Goal: Task Accomplishment & Management: Use online tool/utility

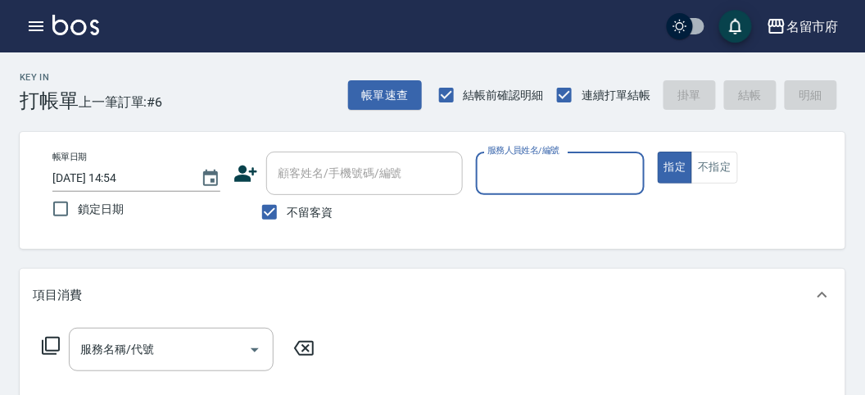
click at [575, 173] on input "服務人員姓名/編號" at bounding box center [559, 173] width 153 height 29
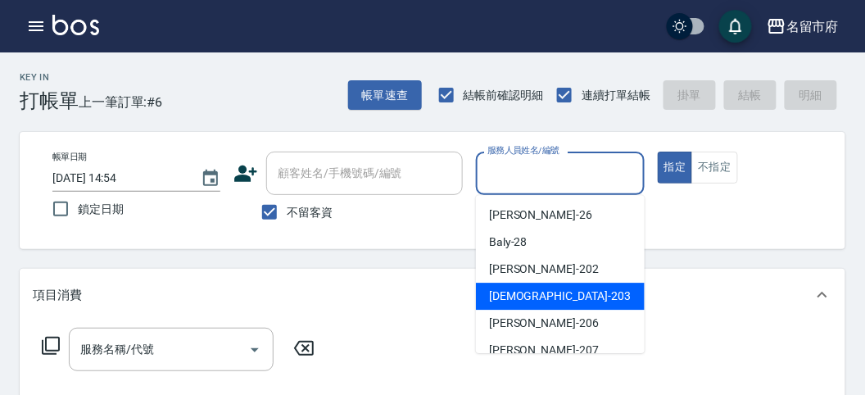
click at [510, 300] on span "聖德 -203" at bounding box center [560, 296] width 142 height 17
type input "聖德-203"
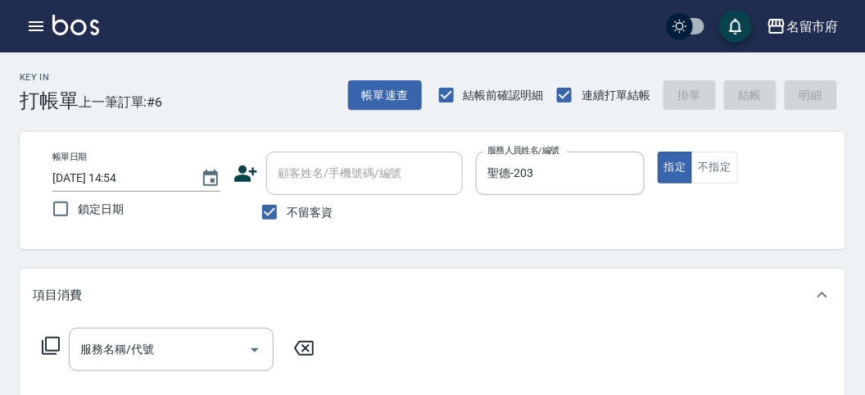
click at [55, 342] on icon at bounding box center [51, 346] width 20 height 20
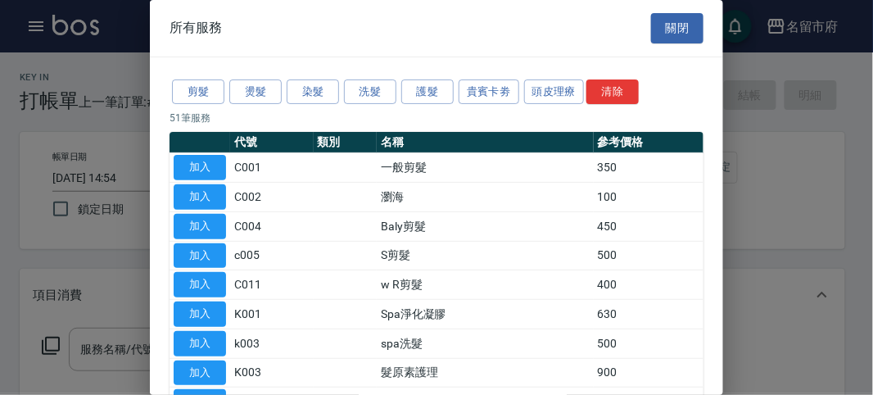
drag, startPoint x: 383, startPoint y: 96, endPoint x: 257, endPoint y: 165, distance: 143.7
click at [382, 95] on button "洗髮" at bounding box center [370, 91] width 52 height 25
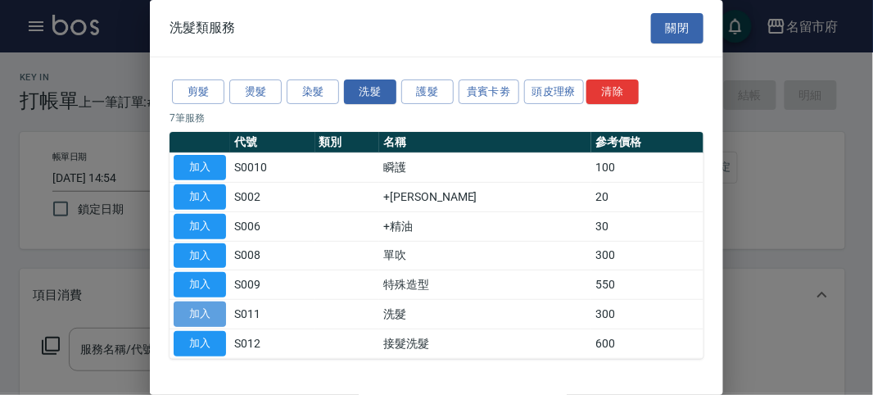
click at [191, 320] on button "加入" at bounding box center [200, 313] width 52 height 25
type input "洗髮(S011)"
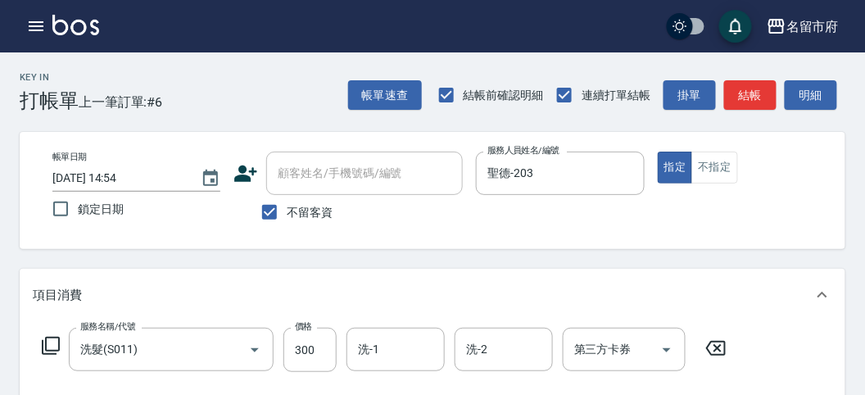
click at [53, 351] on icon at bounding box center [51, 346] width 20 height 20
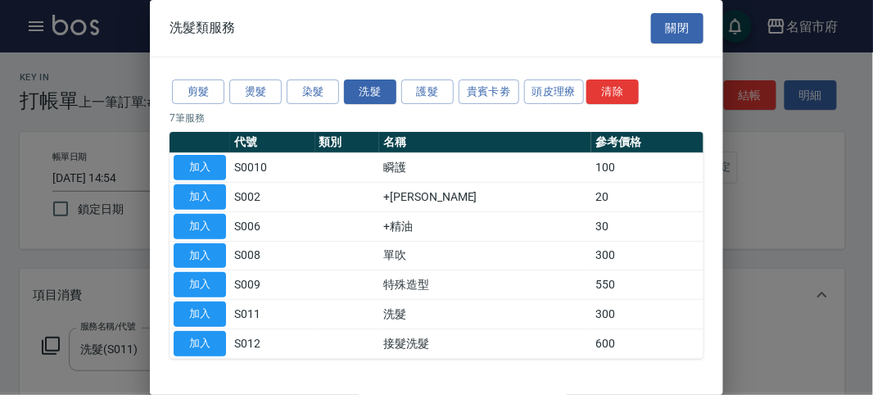
click at [827, 102] on div at bounding box center [436, 197] width 873 height 395
click at [813, 102] on div at bounding box center [436, 197] width 873 height 395
click at [672, 44] on div "洗髮類服務 關閉" at bounding box center [436, 28] width 573 height 57
click at [675, 30] on button "關閉" at bounding box center [677, 28] width 52 height 30
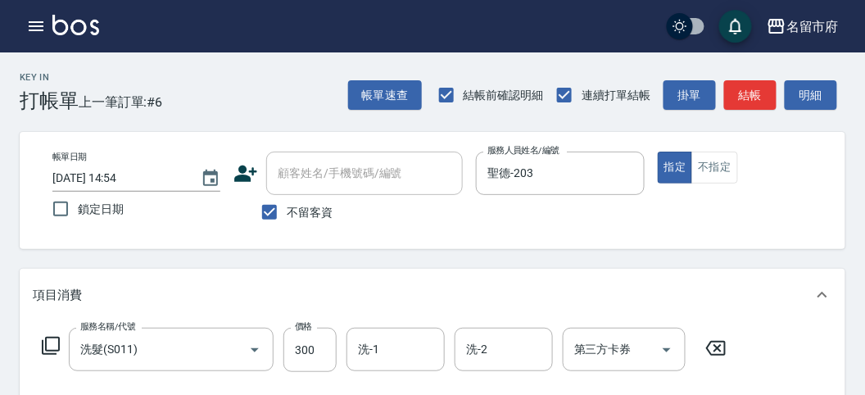
click at [803, 105] on button "明細" at bounding box center [811, 95] width 52 height 30
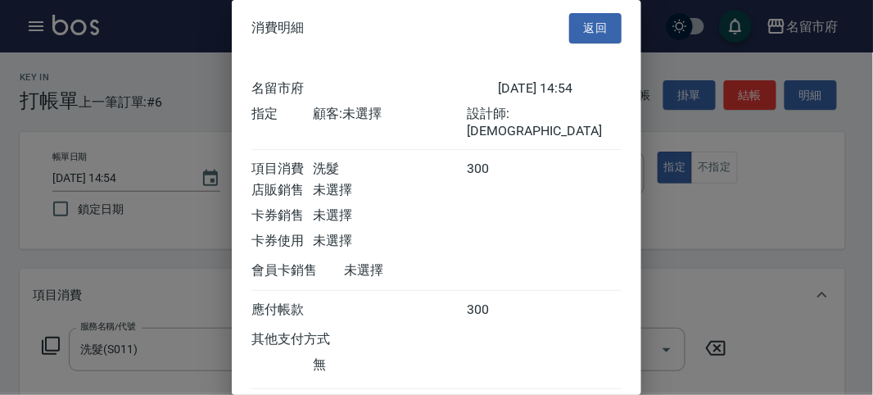
scroll to position [91, 0]
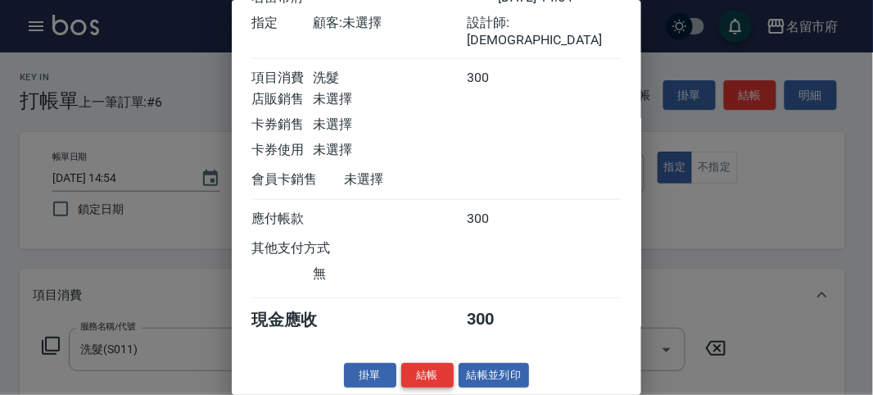
click at [427, 374] on button "結帳" at bounding box center [427, 375] width 52 height 25
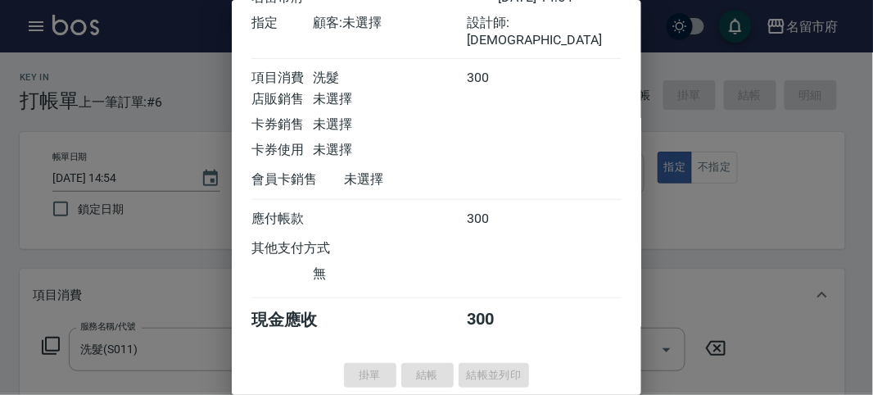
type input "[DATE] 15:39"
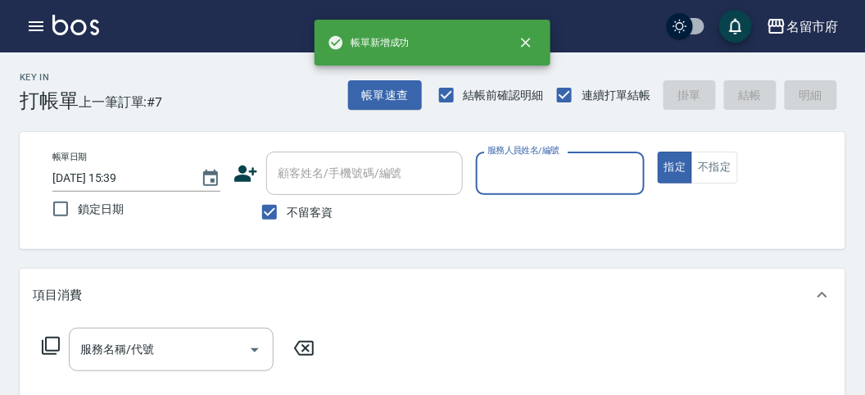
click at [539, 177] on input "服務人員姓名/編號" at bounding box center [559, 173] width 153 height 29
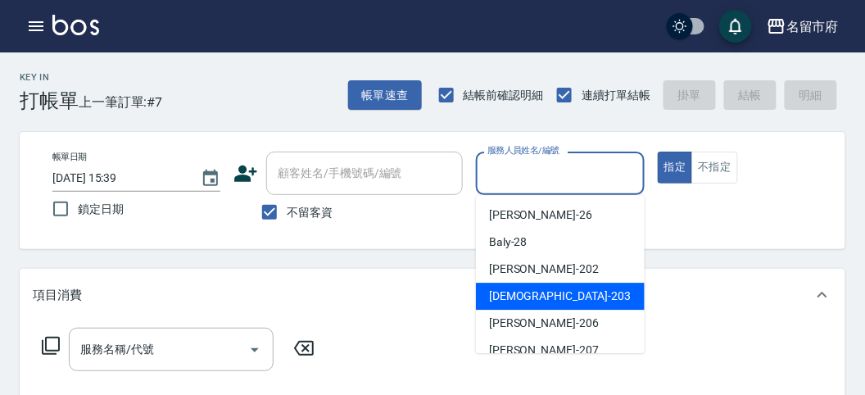
click at [514, 294] on span "聖德 -203" at bounding box center [560, 296] width 142 height 17
type input "聖德-203"
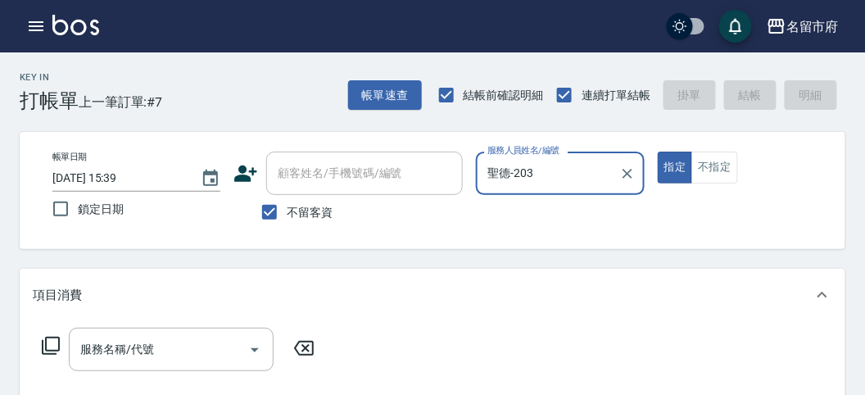
click at [48, 350] on icon at bounding box center [51, 346] width 18 height 18
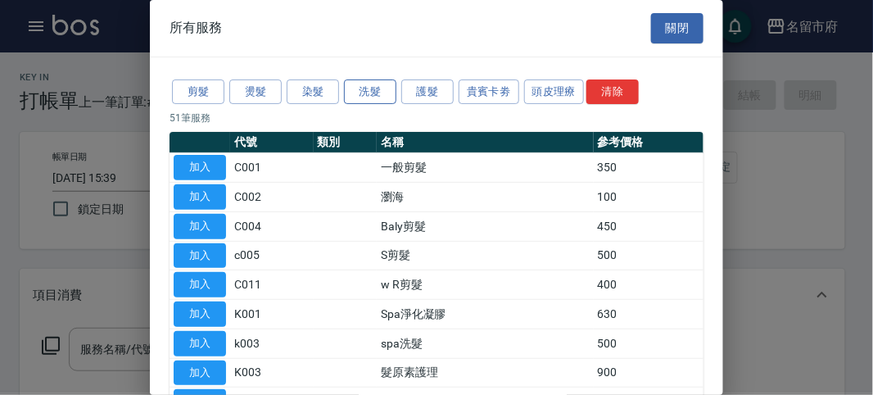
click at [347, 97] on button "洗髮" at bounding box center [370, 91] width 52 height 25
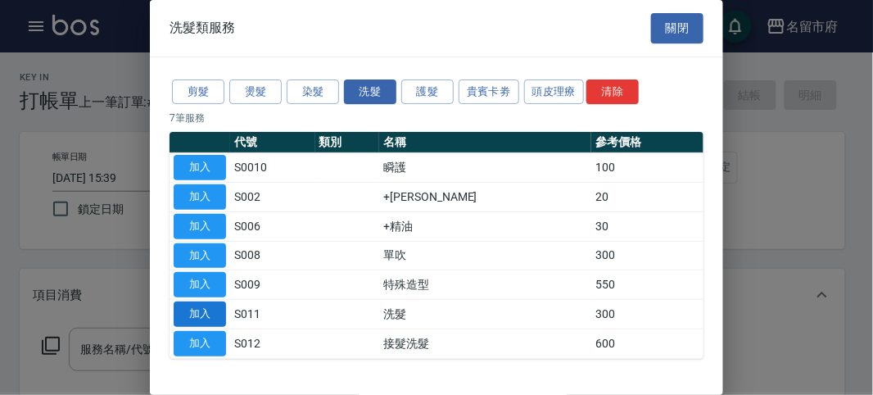
click at [211, 305] on button "加入" at bounding box center [200, 313] width 52 height 25
type input "洗髮(S011)"
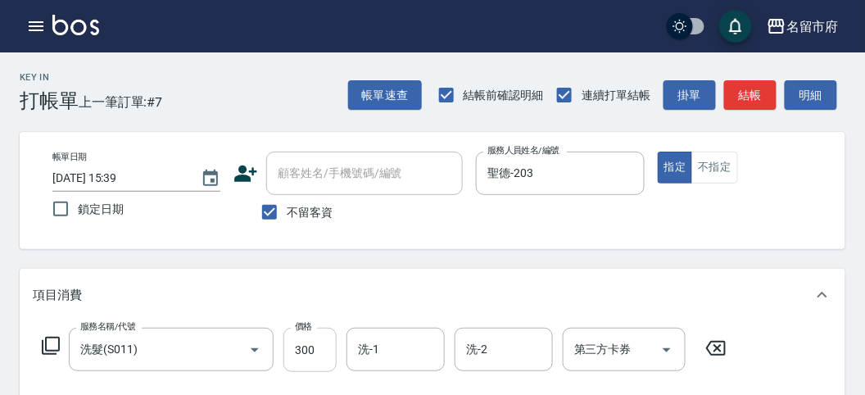
click at [308, 358] on input "300" at bounding box center [309, 350] width 53 height 44
type input "350"
drag, startPoint x: 805, startPoint y: 84, endPoint x: 727, endPoint y: 164, distance: 111.8
click at [805, 84] on button "明細" at bounding box center [811, 95] width 52 height 30
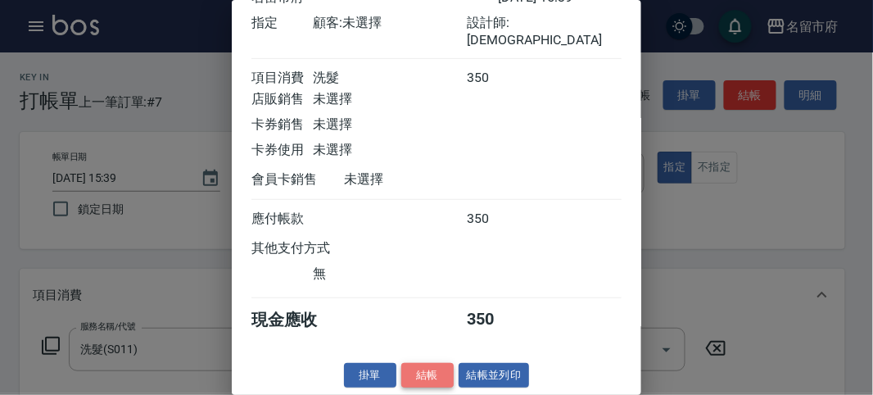
click at [442, 367] on button "結帳" at bounding box center [427, 375] width 52 height 25
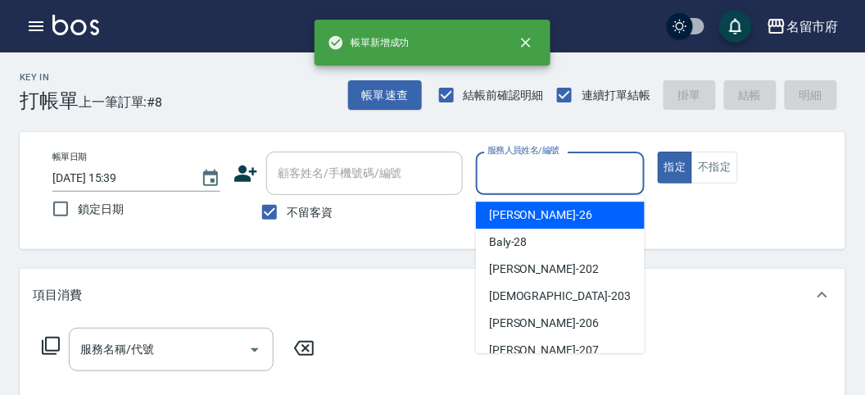
drag, startPoint x: 572, startPoint y: 186, endPoint x: 463, endPoint y: 334, distance: 184.0
click at [569, 189] on div "服務人員姓名/編號" at bounding box center [560, 173] width 168 height 43
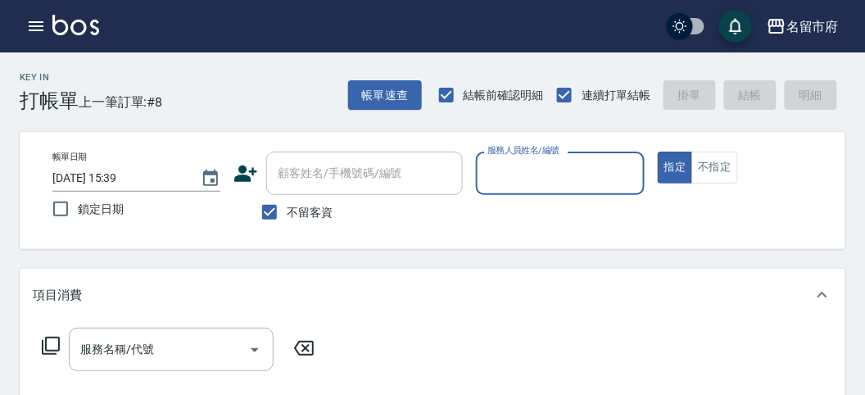
click at [508, 190] on div "服務人員姓名/編號" at bounding box center [560, 173] width 168 height 43
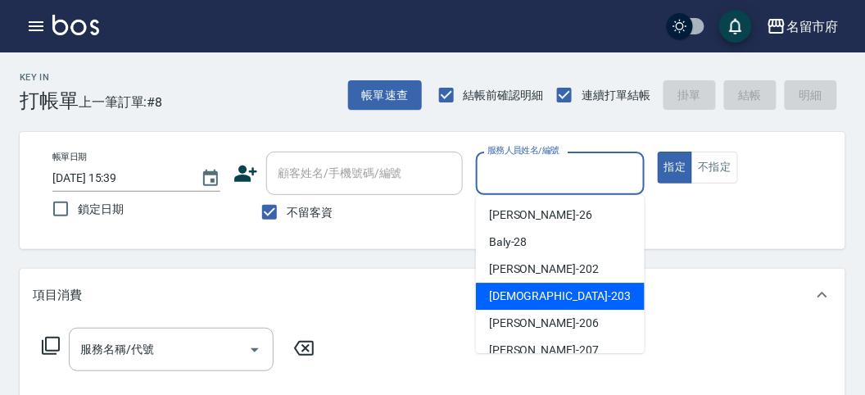
click at [509, 292] on span "聖德 -203" at bounding box center [560, 296] width 142 height 17
type input "聖德-203"
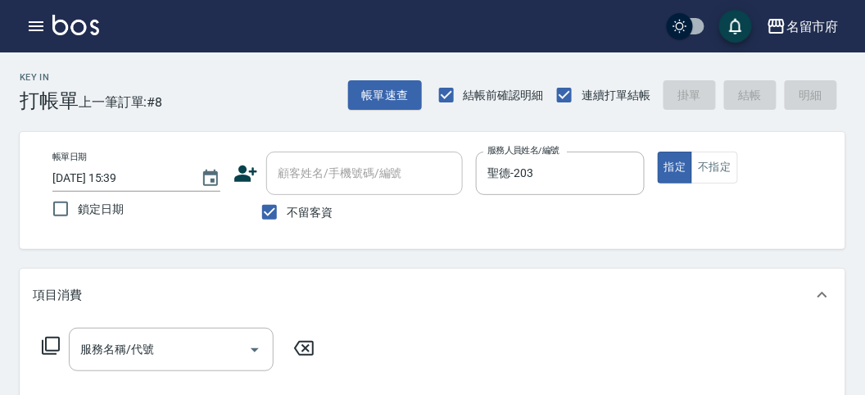
click at [48, 353] on icon at bounding box center [51, 346] width 18 height 18
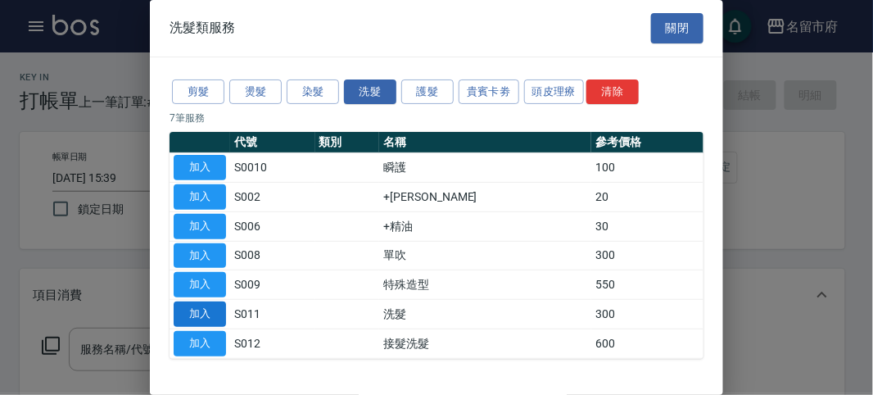
click at [199, 319] on button "加入" at bounding box center [200, 313] width 52 height 25
type input "洗髮(S011)"
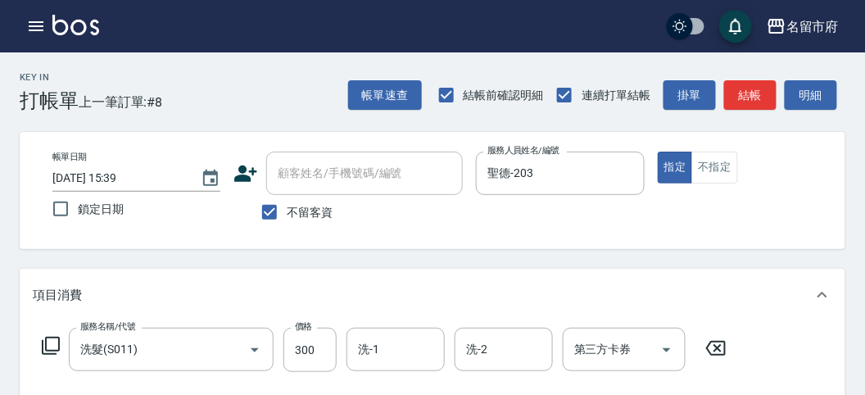
click at [34, 345] on div "服務名稱/代號 洗髮(S011) 服務名稱/代號 價格 300 價格 洗-1 洗-1 洗-2 洗-2 第三方卡券 第三方卡券" at bounding box center [385, 350] width 704 height 44
click at [49, 344] on icon at bounding box center [51, 346] width 20 height 20
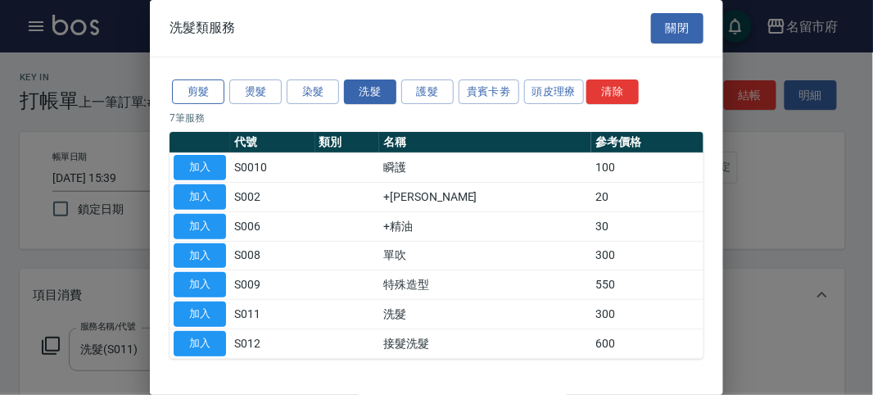
click at [181, 90] on button "剪髮" at bounding box center [198, 91] width 52 height 25
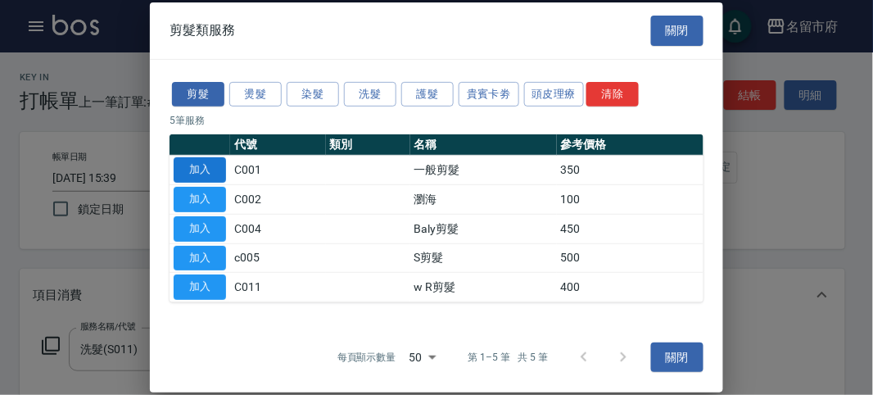
click at [202, 167] on button "加入" at bounding box center [200, 169] width 52 height 25
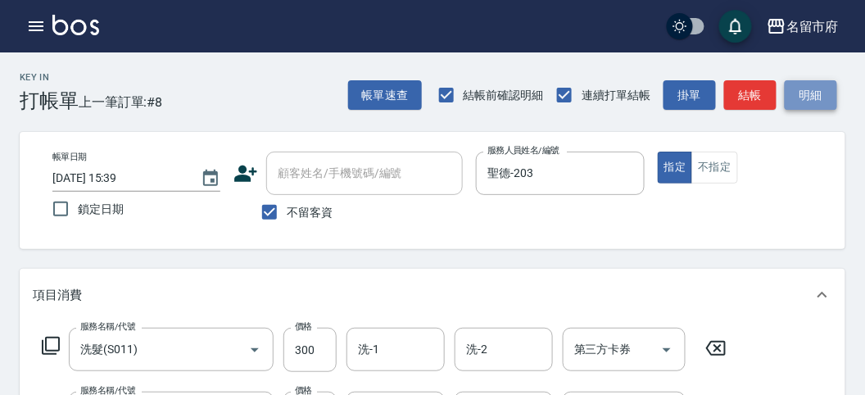
click at [793, 90] on button "明細" at bounding box center [811, 95] width 52 height 30
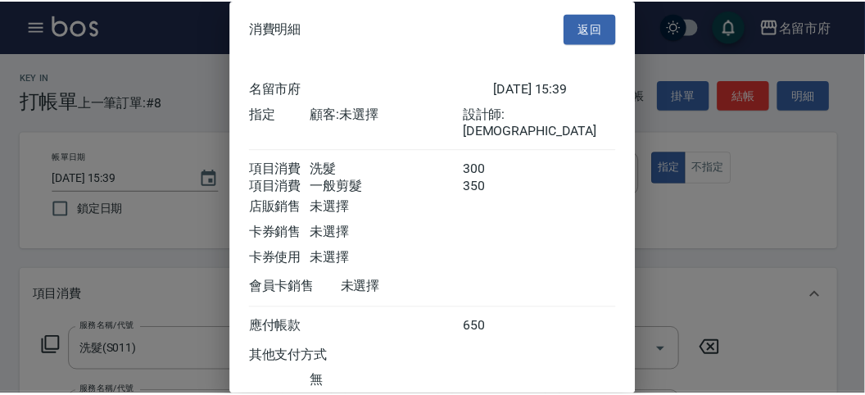
scroll to position [109, 0]
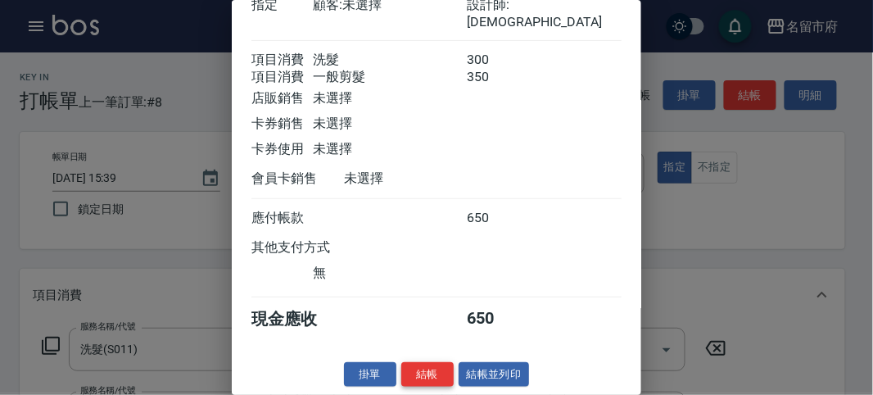
click at [419, 377] on button "結帳" at bounding box center [427, 374] width 52 height 25
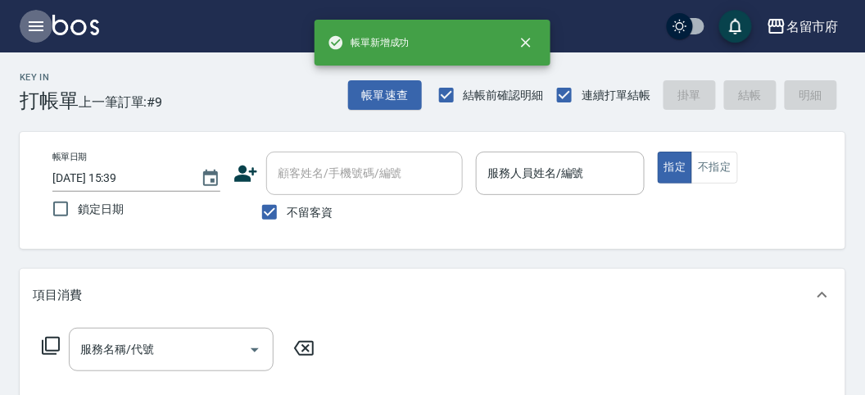
click at [38, 30] on icon "button" at bounding box center [36, 26] width 15 height 10
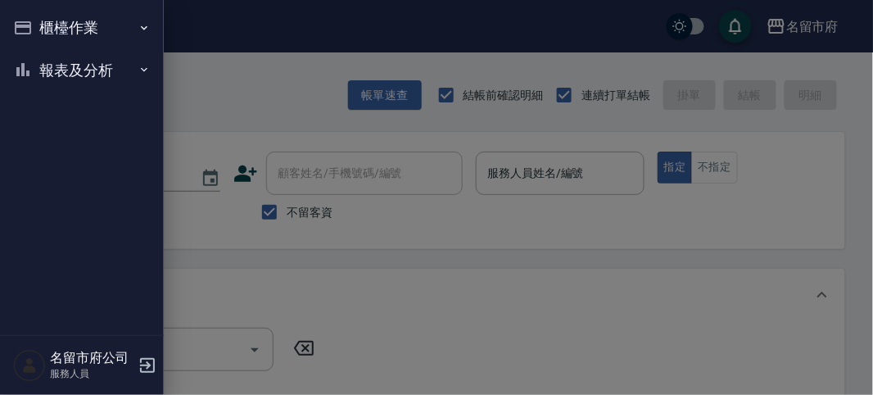
click at [43, 63] on button "報表及分析" at bounding box center [82, 70] width 151 height 43
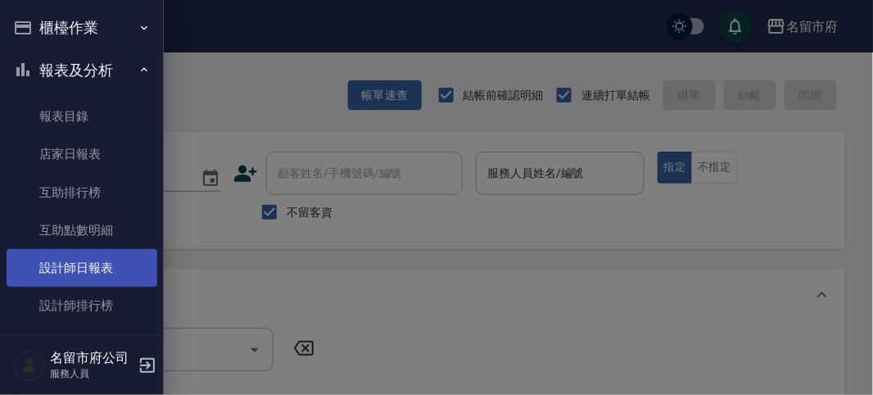
click at [80, 268] on link "設計師日報表" at bounding box center [82, 268] width 151 height 38
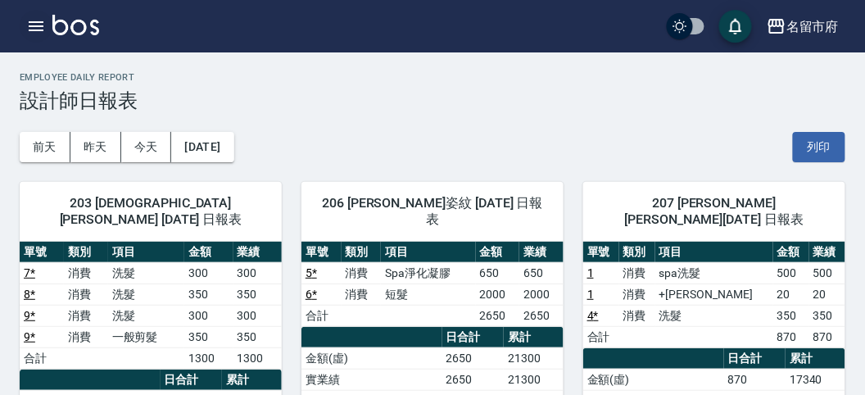
click at [29, 15] on button "button" at bounding box center [36, 26] width 33 height 33
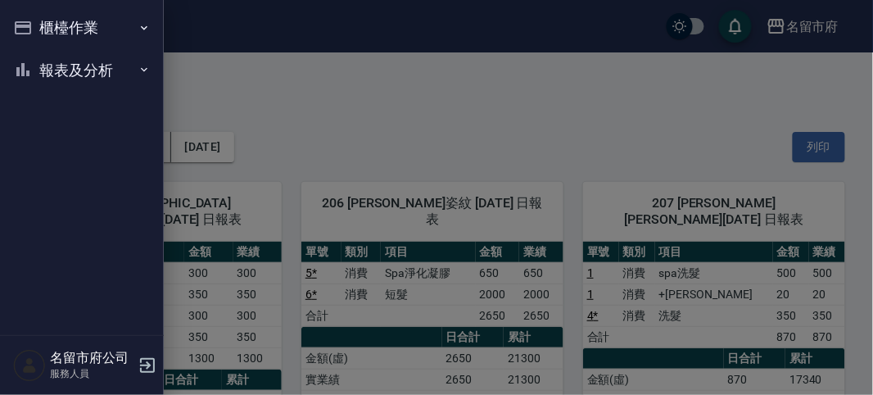
click at [29, 15] on button "櫃檯作業" at bounding box center [82, 28] width 151 height 43
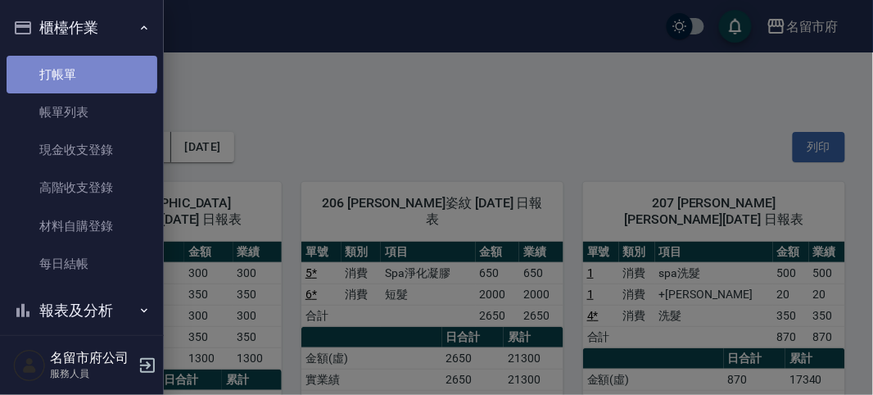
click at [80, 65] on link "打帳單" at bounding box center [82, 75] width 151 height 38
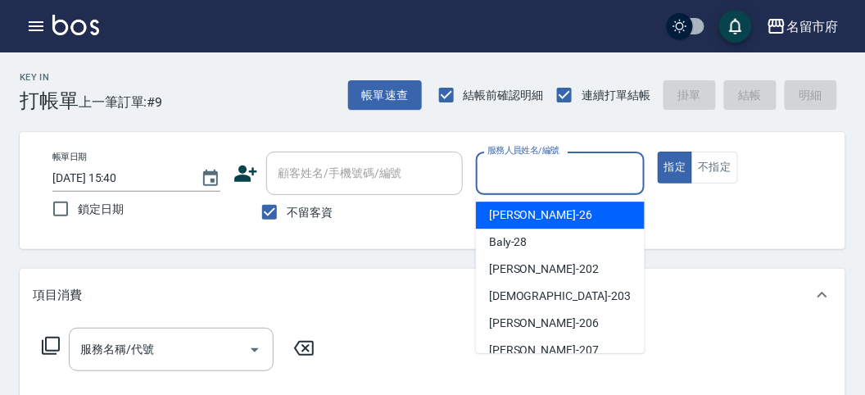
click at [545, 169] on input "服務人員姓名/編號" at bounding box center [559, 173] width 153 height 29
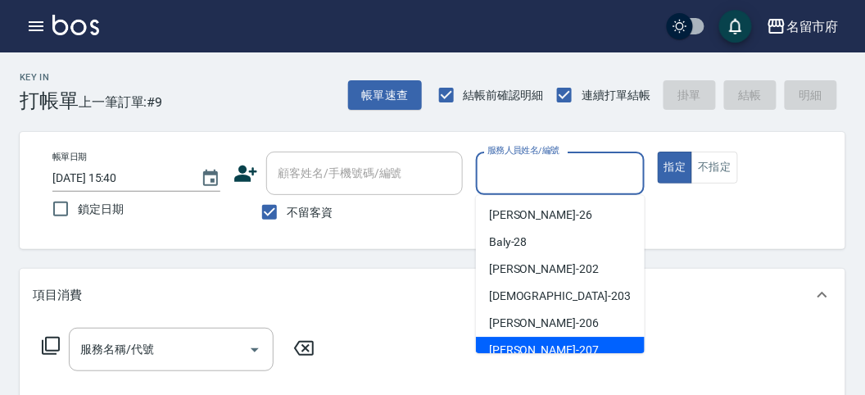
click at [526, 351] on span "[PERSON_NAME] -207" at bounding box center [544, 350] width 110 height 17
type input "[PERSON_NAME]-207"
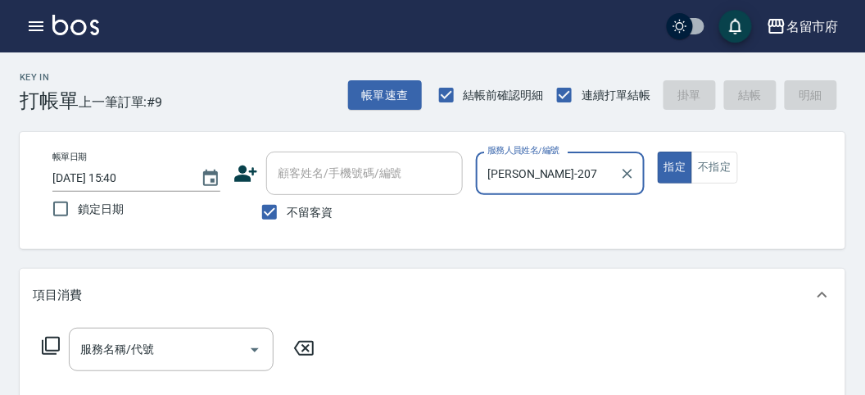
click at [57, 351] on icon at bounding box center [51, 346] width 18 height 18
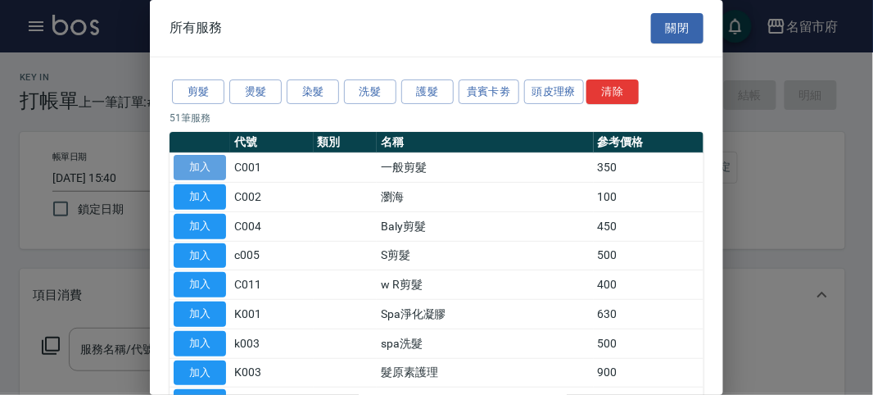
click at [213, 161] on button "加入" at bounding box center [200, 167] width 52 height 25
type input "一般剪髮(C001)"
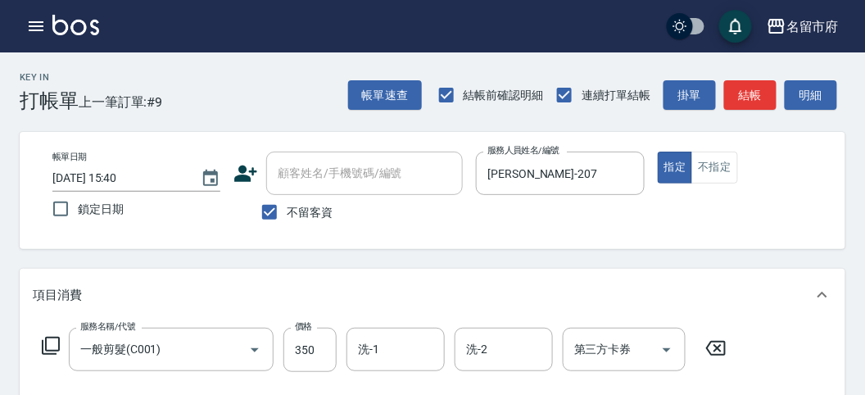
click at [47, 351] on icon at bounding box center [51, 346] width 18 height 18
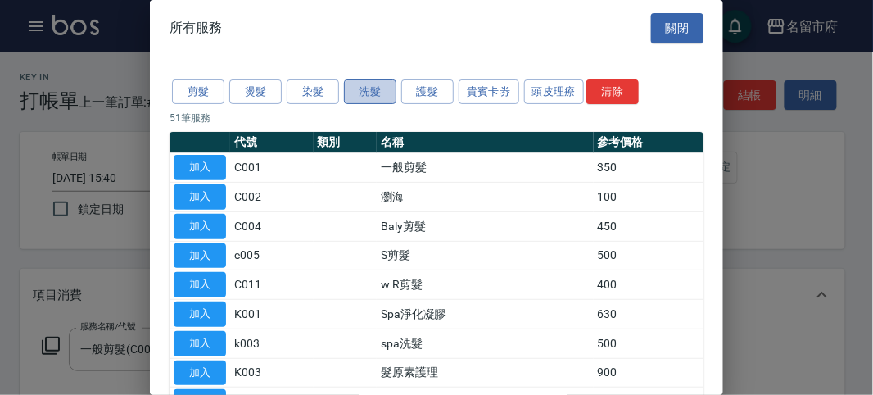
click at [364, 102] on button "洗髮" at bounding box center [370, 91] width 52 height 25
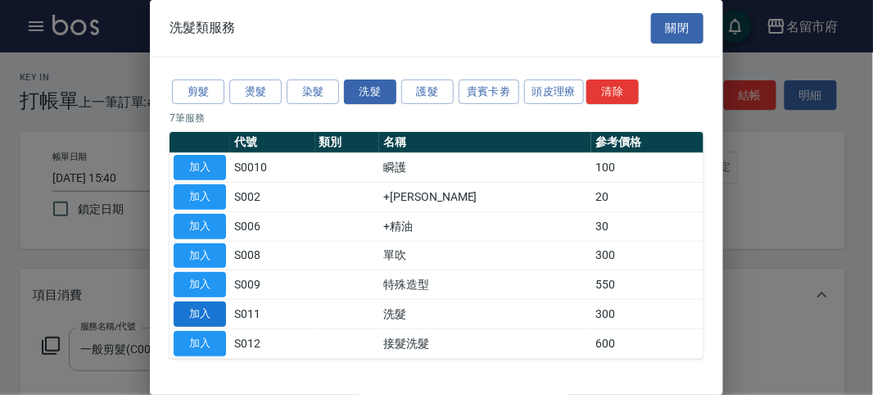
click at [211, 310] on button "加入" at bounding box center [200, 313] width 52 height 25
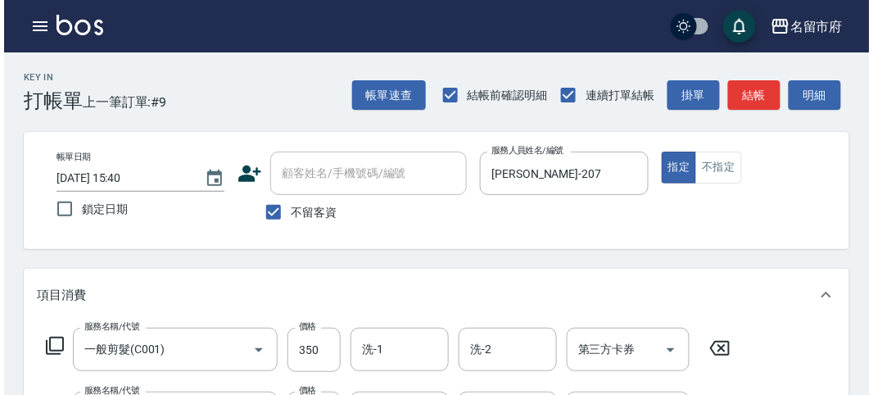
scroll to position [543, 0]
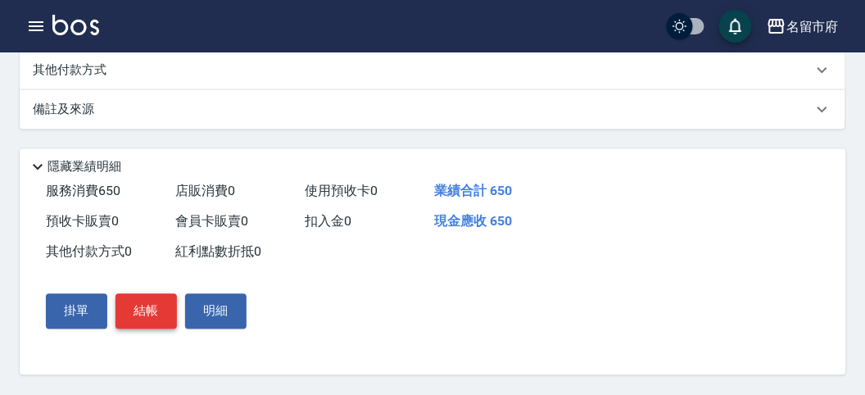
click at [148, 317] on button "結帳" at bounding box center [146, 311] width 61 height 34
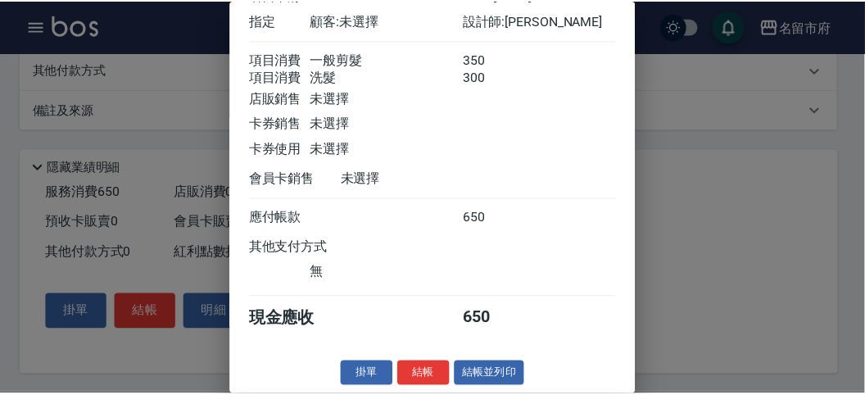
scroll to position [0, 0]
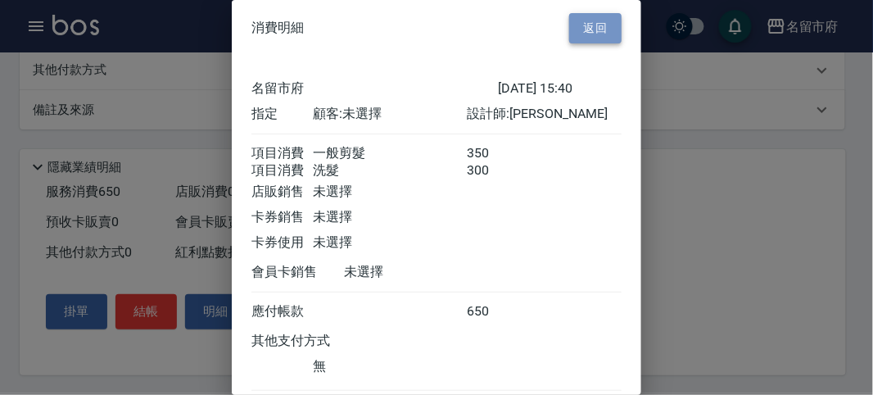
click at [599, 39] on button "返回" at bounding box center [595, 28] width 52 height 30
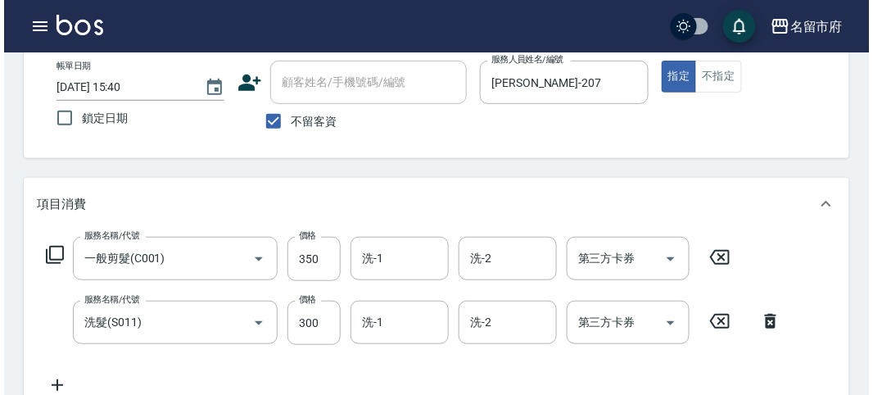
scroll to position [543, 0]
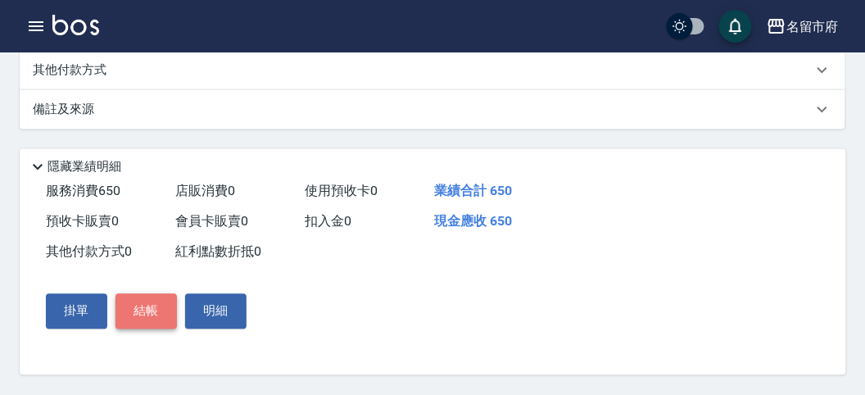
click at [144, 303] on button "結帳" at bounding box center [146, 311] width 61 height 34
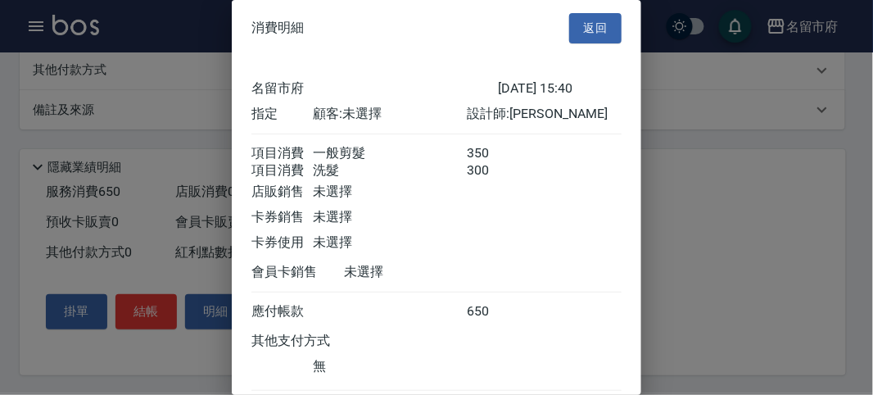
scroll to position [109, 0]
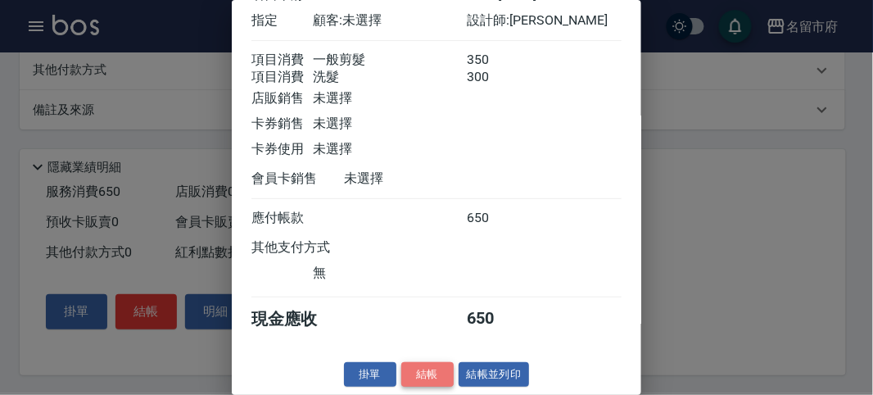
click at [422, 375] on button "結帳" at bounding box center [427, 374] width 52 height 25
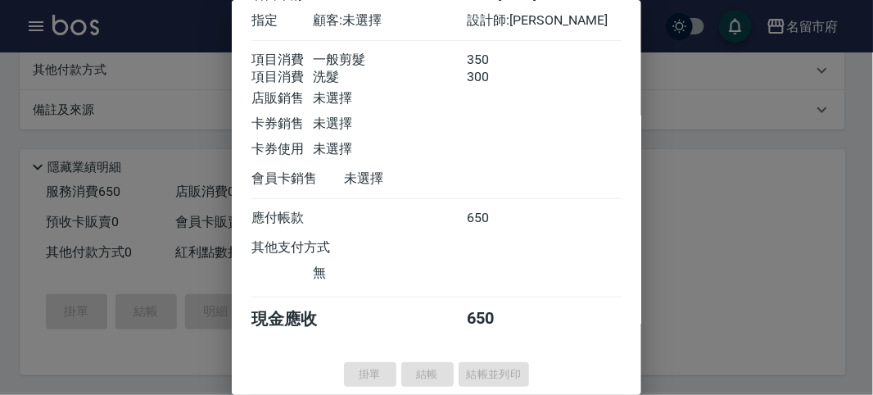
type input "[DATE] 15:57"
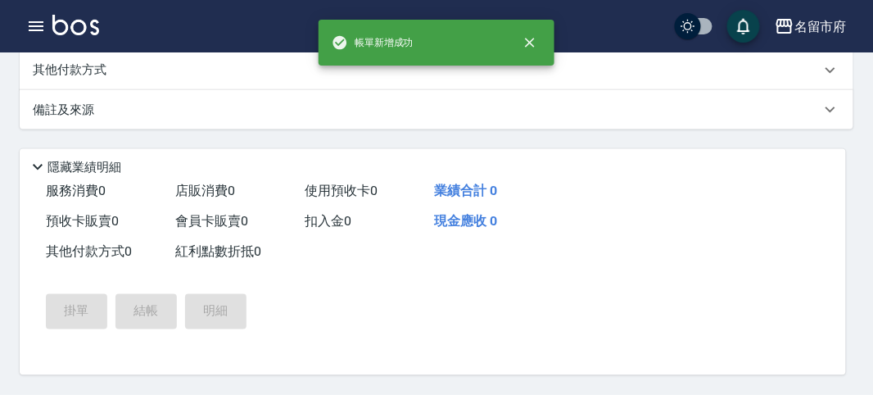
scroll to position [0, 0]
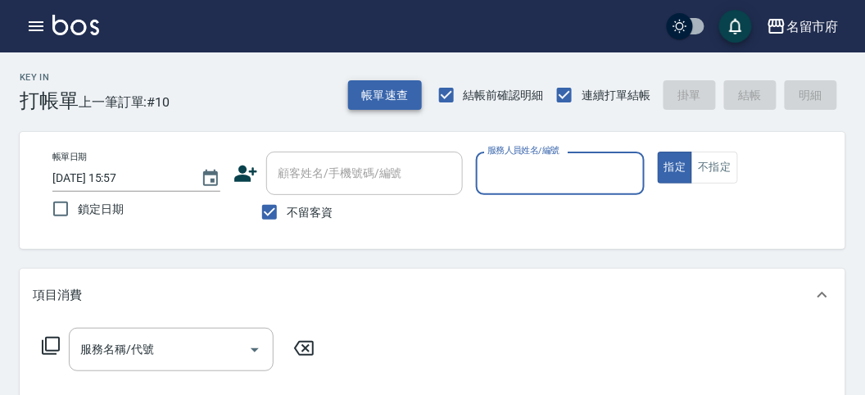
click at [410, 102] on button "帳單速查" at bounding box center [385, 95] width 74 height 30
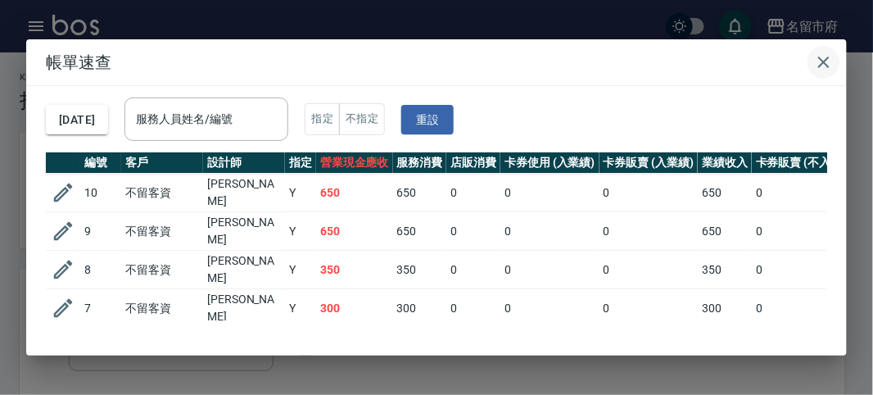
click at [816, 63] on icon "button" at bounding box center [824, 62] width 20 height 20
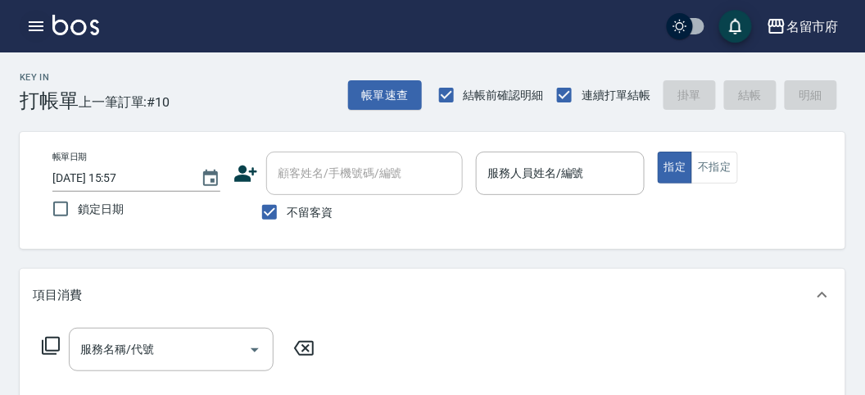
click at [29, 34] on icon "button" at bounding box center [36, 26] width 20 height 20
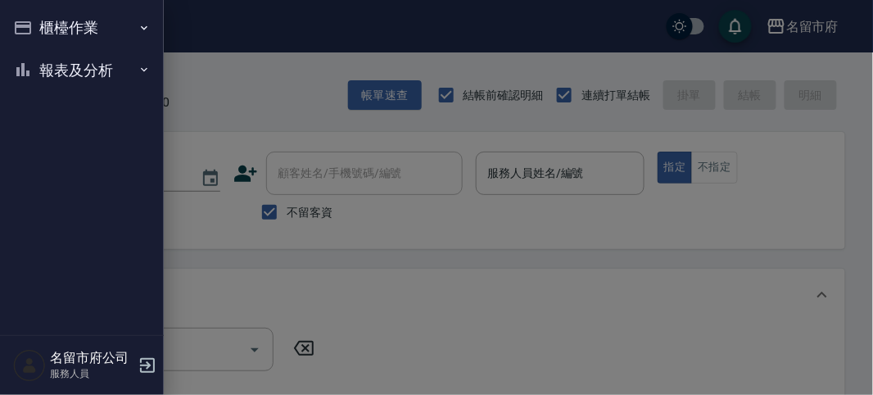
click at [34, 55] on button "報表及分析" at bounding box center [82, 70] width 151 height 43
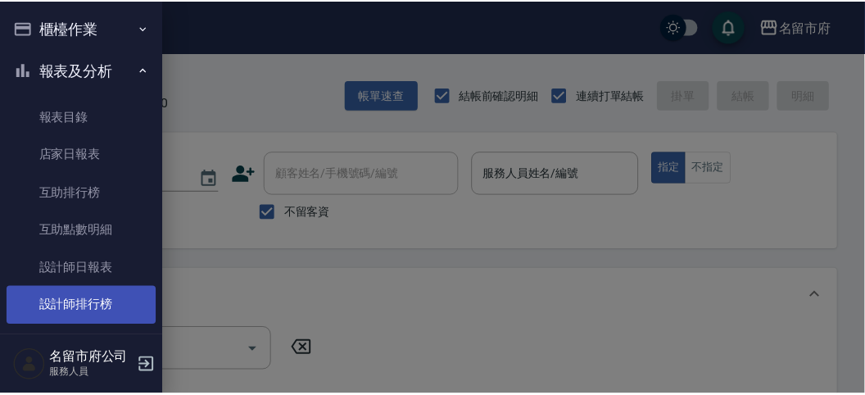
scroll to position [53, 0]
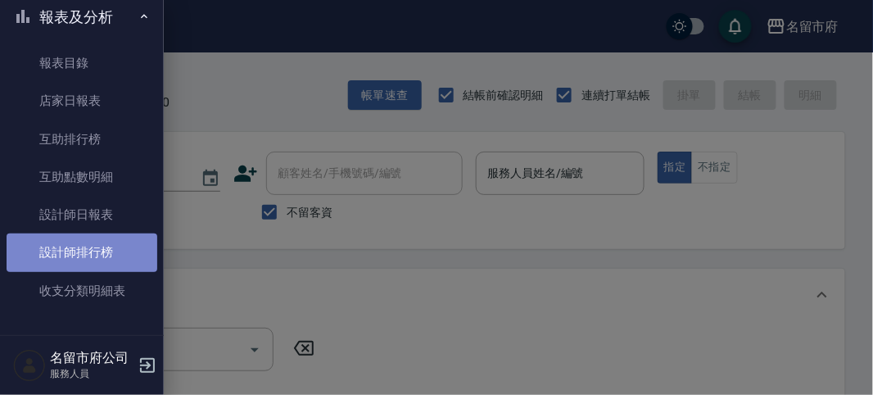
click at [119, 261] on link "設計師排行榜" at bounding box center [82, 252] width 151 height 38
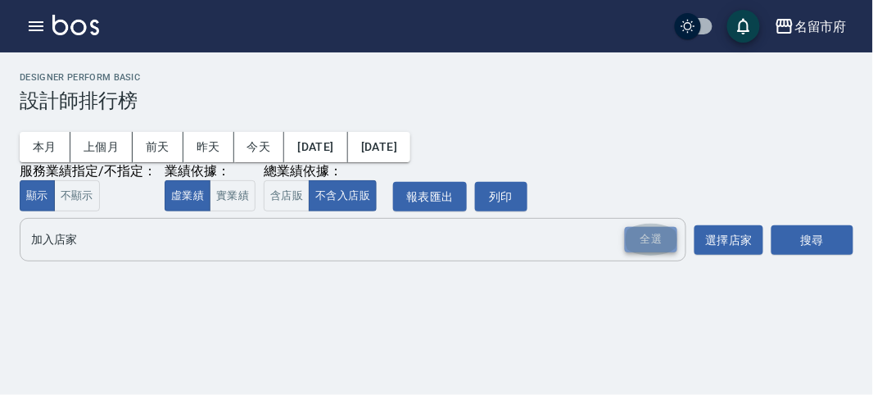
click at [656, 243] on div "全選" at bounding box center [651, 239] width 52 height 25
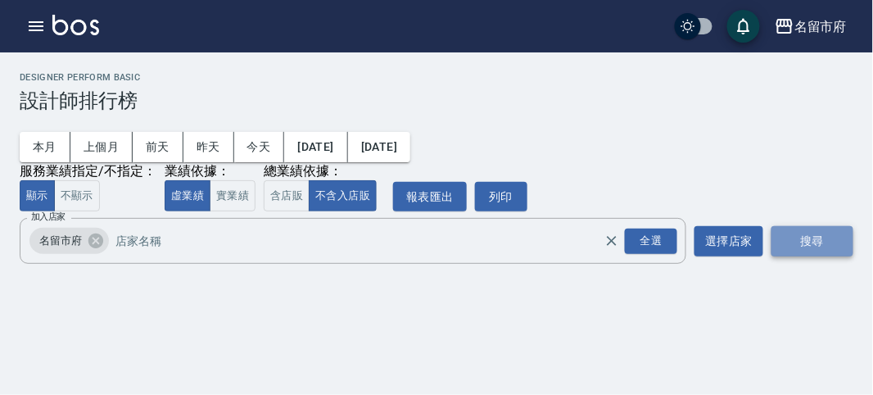
click at [848, 247] on button "搜尋" at bounding box center [813, 241] width 82 height 30
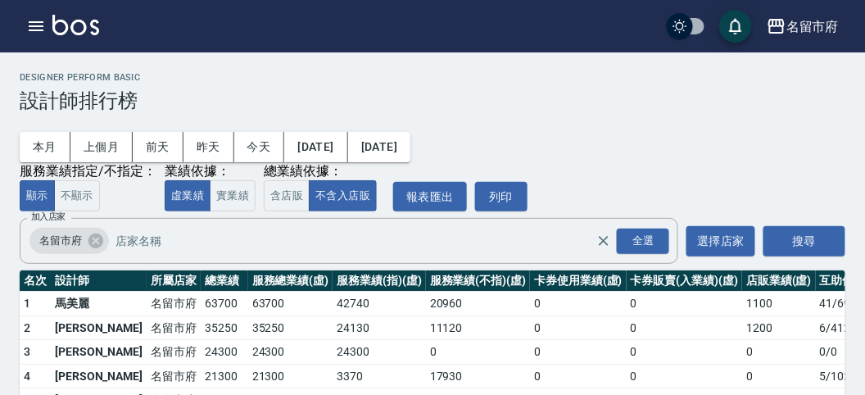
scroll to position [143, 0]
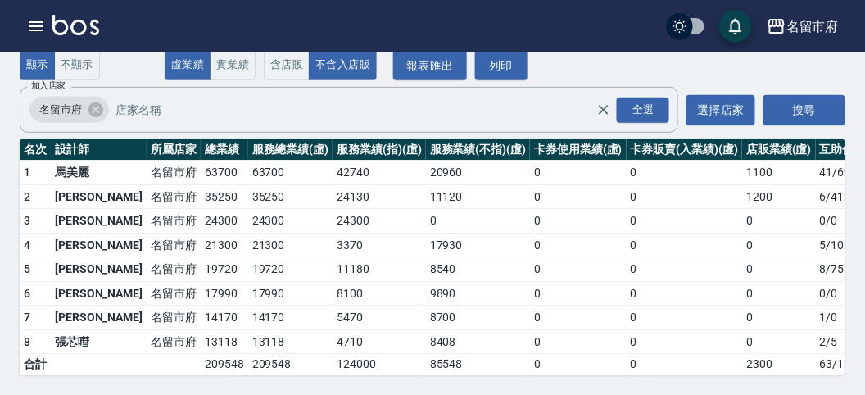
click at [76, 26] on img at bounding box center [75, 25] width 47 height 20
